Goal: Task Accomplishment & Management: Manage account settings

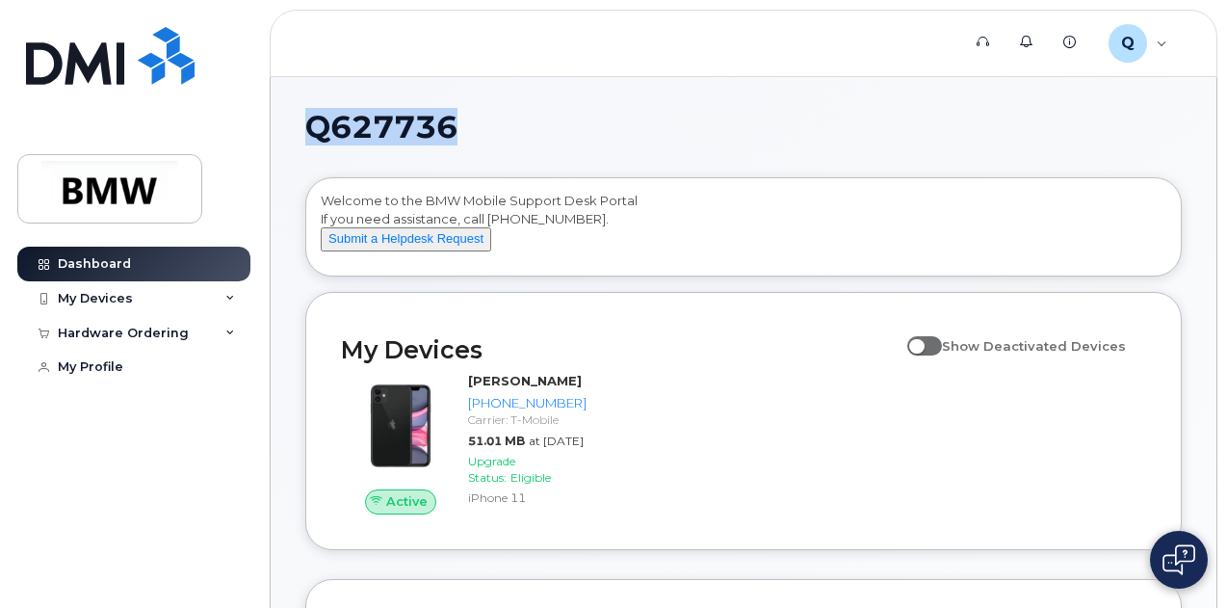
drag, startPoint x: 309, startPoint y: 134, endPoint x: 564, endPoint y: 140, distance: 255.2
click at [564, 140] on h1 "Q627736" at bounding box center [738, 127] width 867 height 31
click at [1167, 46] on div "Q Q627736 Employee" at bounding box center [1138, 43] width 86 height 39
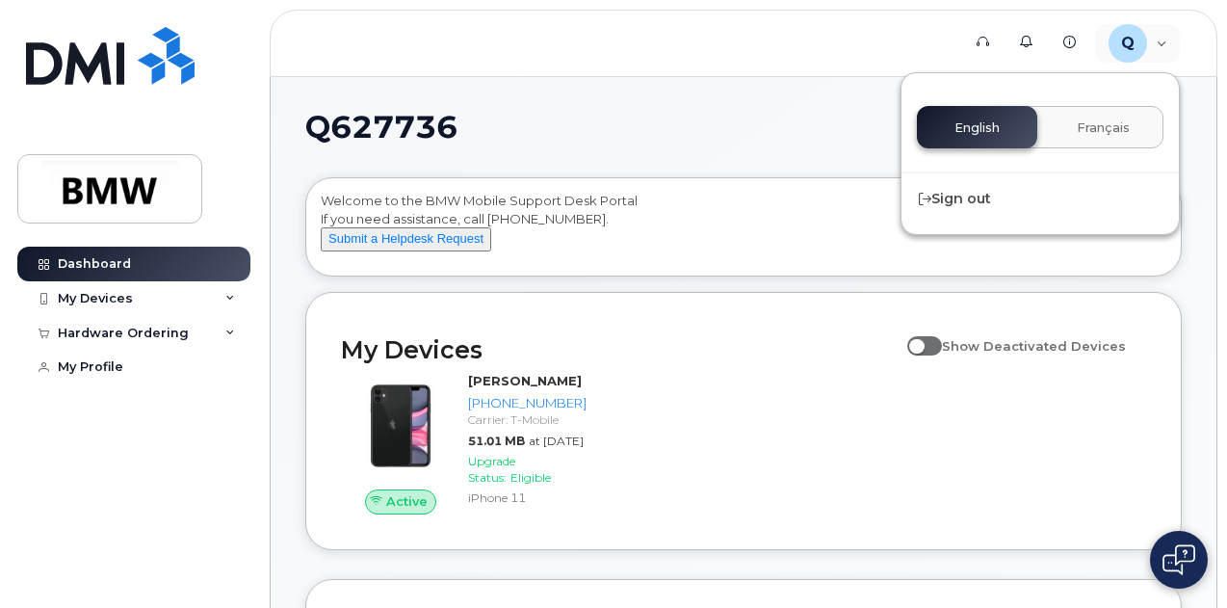
click at [760, 118] on h1 "Q627736" at bounding box center [738, 127] width 867 height 31
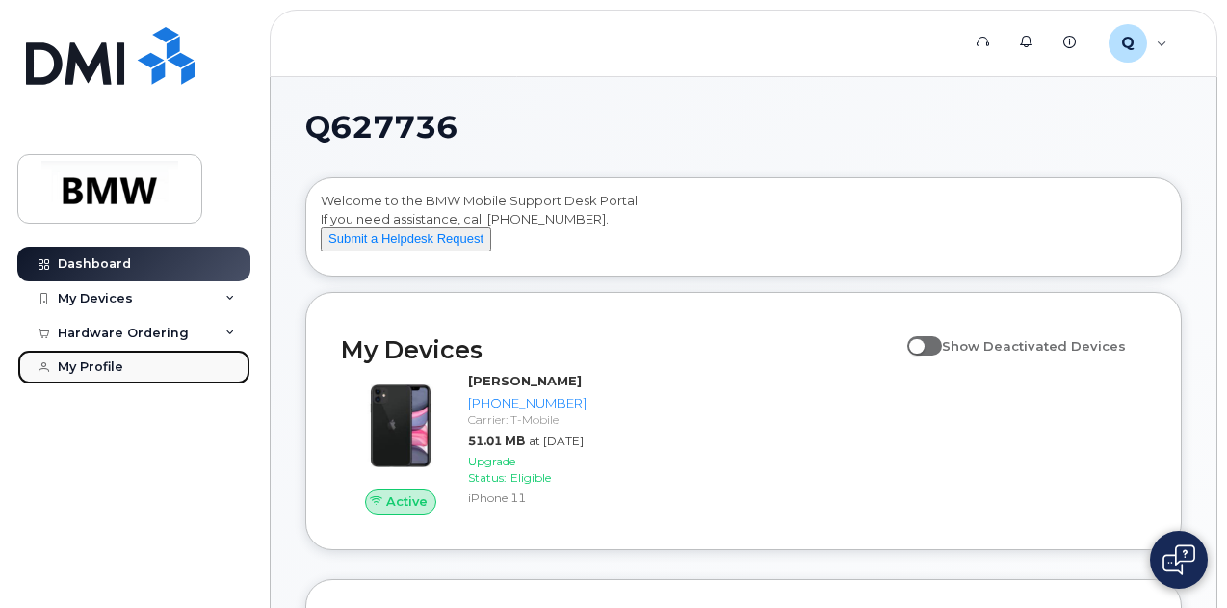
click at [120, 369] on div "My Profile" at bounding box center [90, 366] width 65 height 15
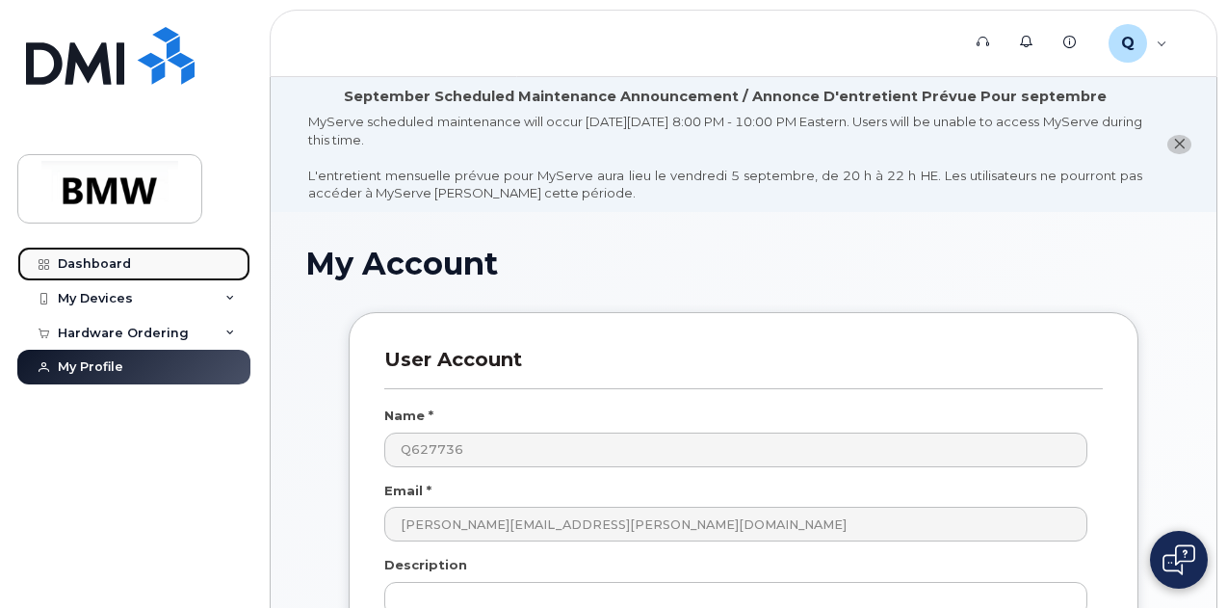
click at [125, 261] on div "Dashboard" at bounding box center [94, 263] width 73 height 15
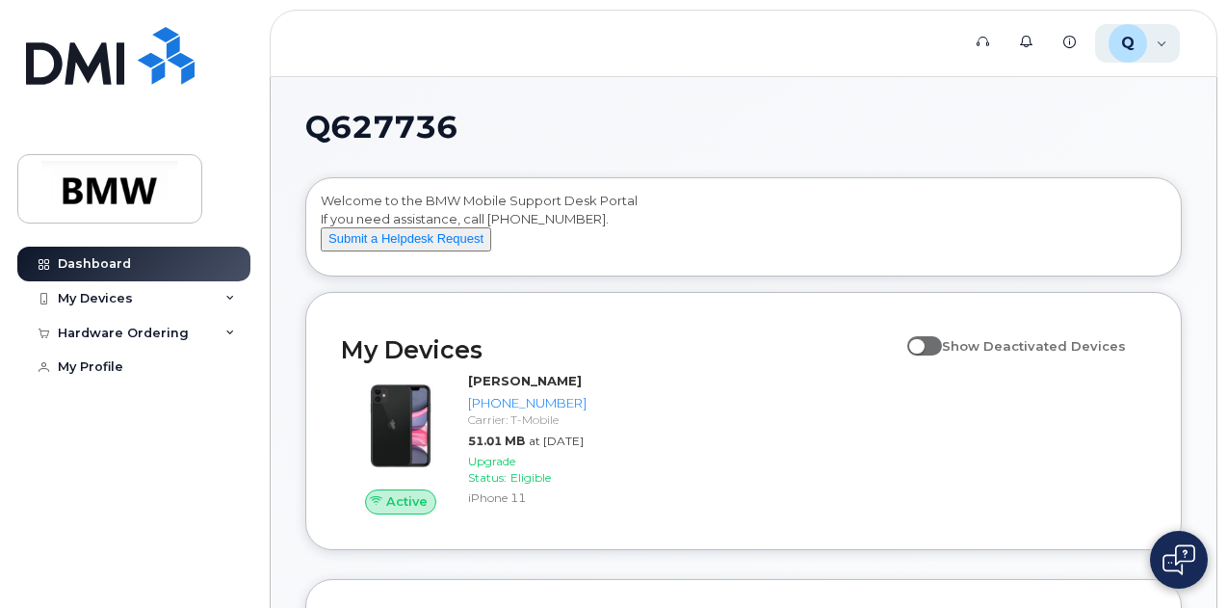
click at [1157, 36] on div "Q Q627736 Employee" at bounding box center [1138, 43] width 86 height 39
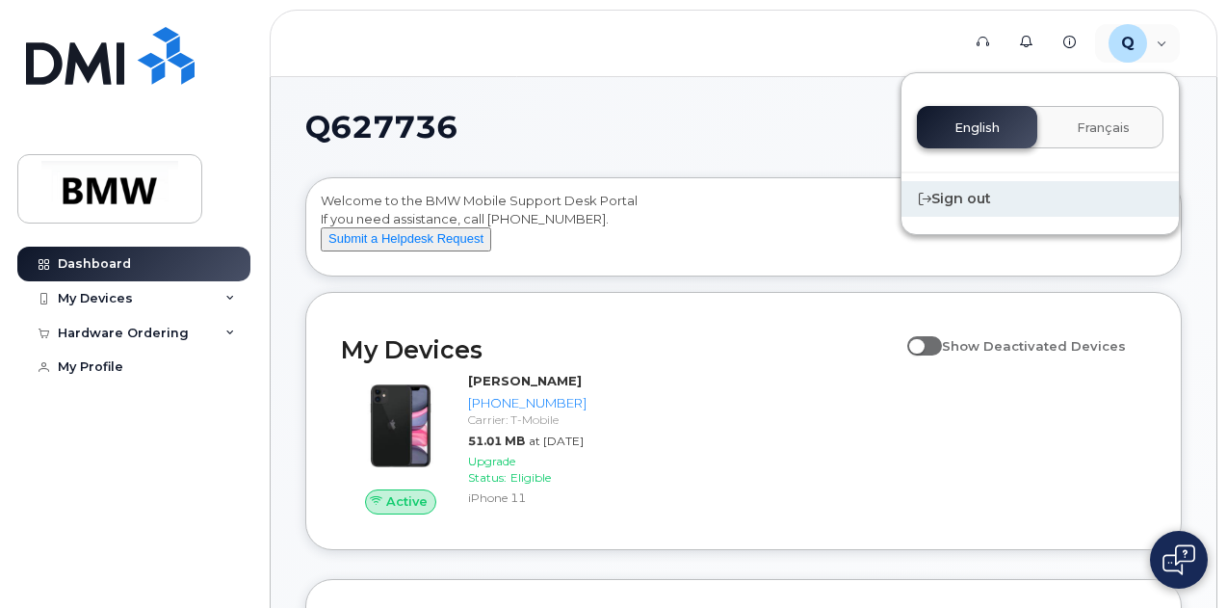
click at [970, 194] on div "Sign out" at bounding box center [1039, 199] width 277 height 36
